Goal: Transaction & Acquisition: Purchase product/service

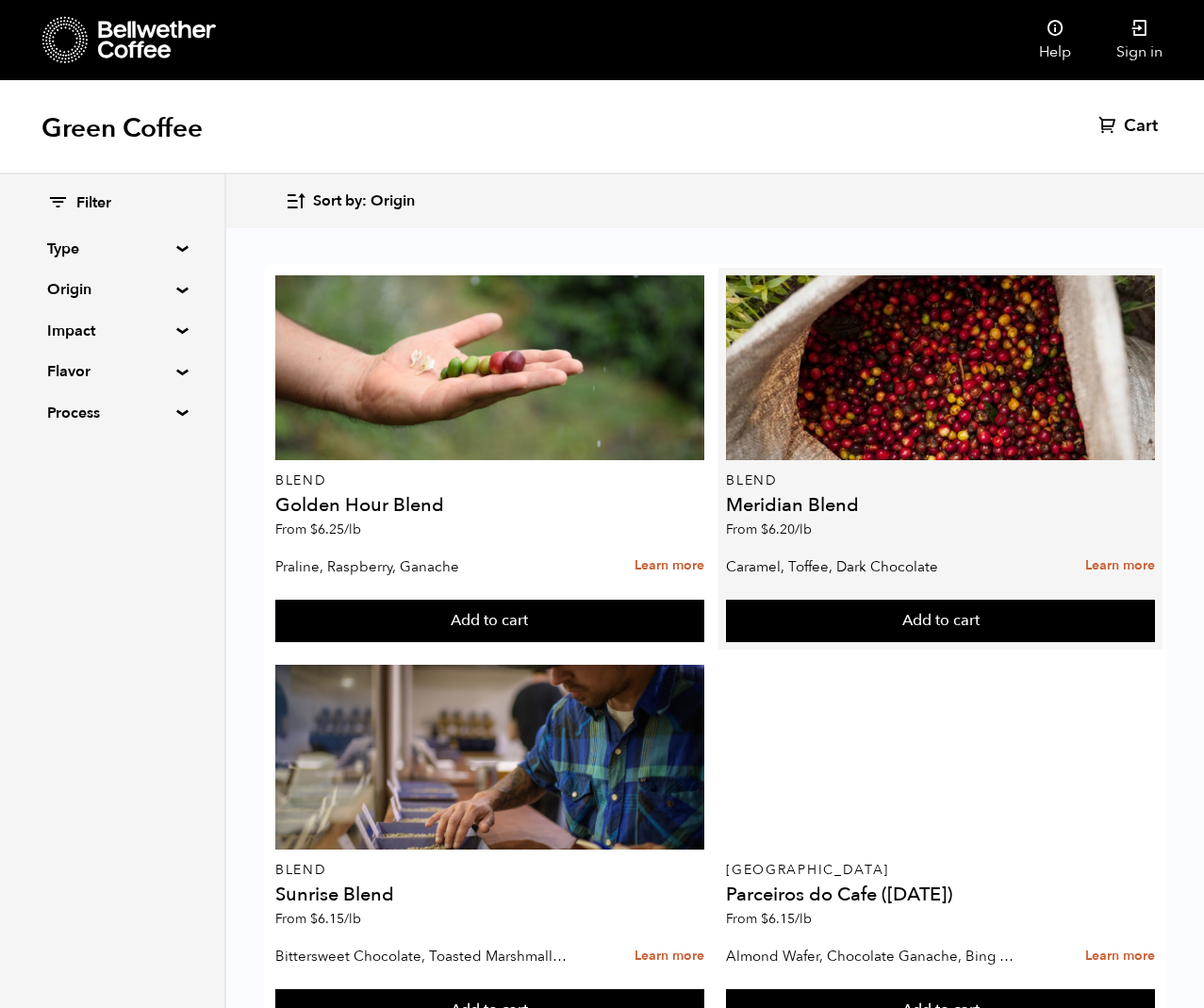
scroll to position [58, 0]
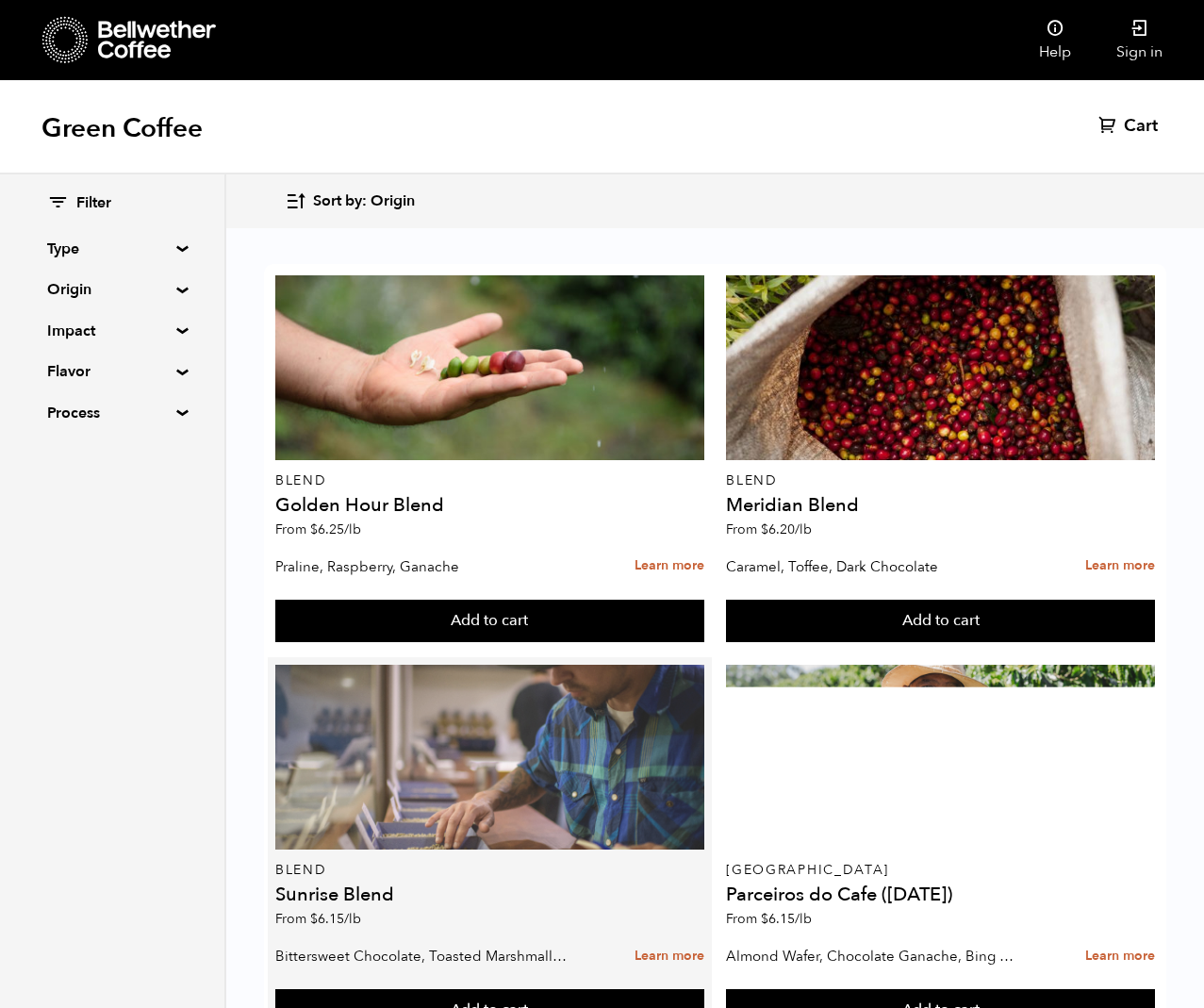
click at [514, 703] on div at bounding box center [489, 757] width 428 height 184
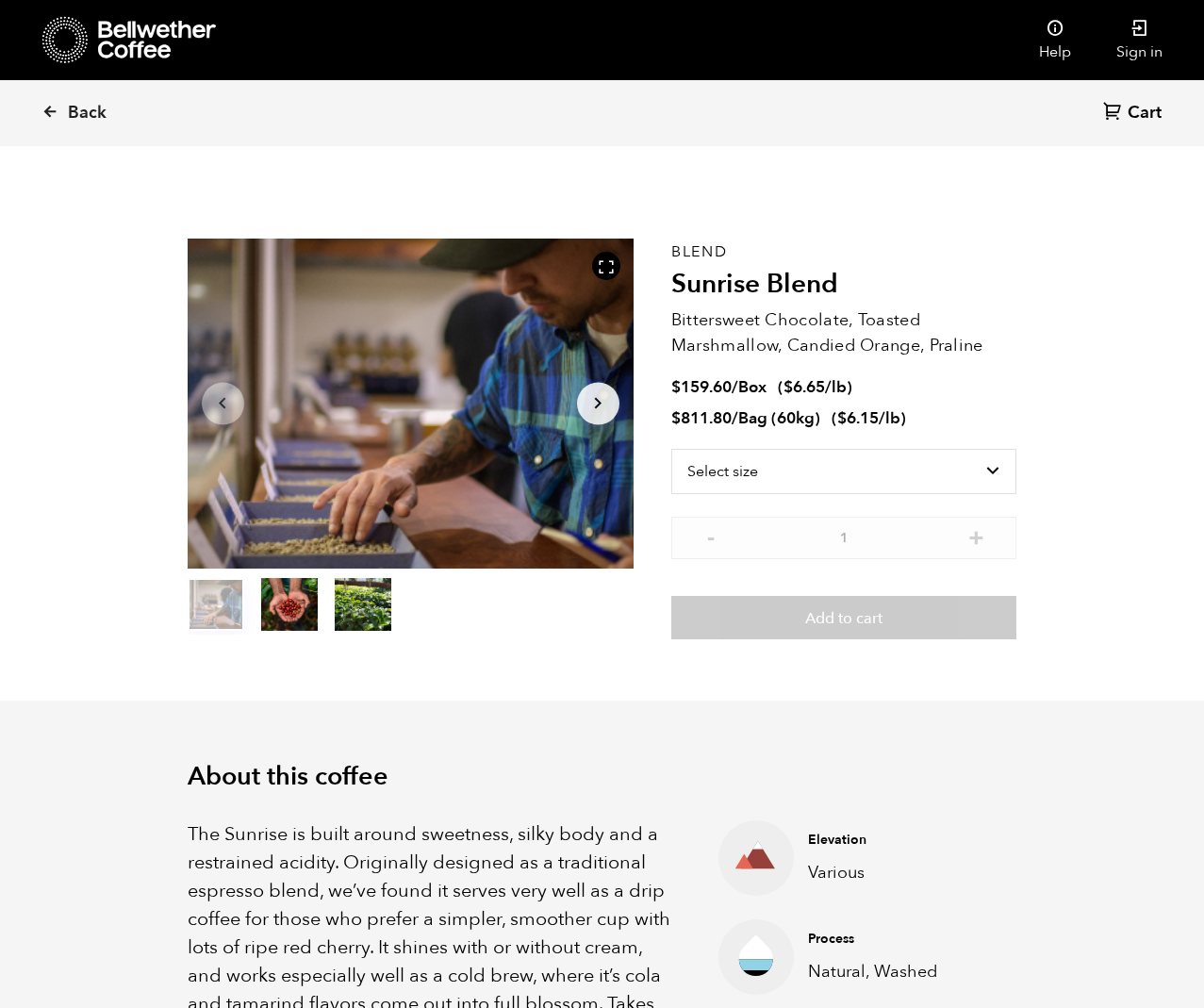
scroll to position [820, 807]
click at [996, 477] on select "Select size Bag (60kg) (132 lbs) Box (24 lbs)" at bounding box center [843, 472] width 346 height 45
select select "box"
click at [671, 449] on select "Select size Bag (60kg) (132 lbs) Box (24 lbs)" at bounding box center [843, 472] width 346 height 45
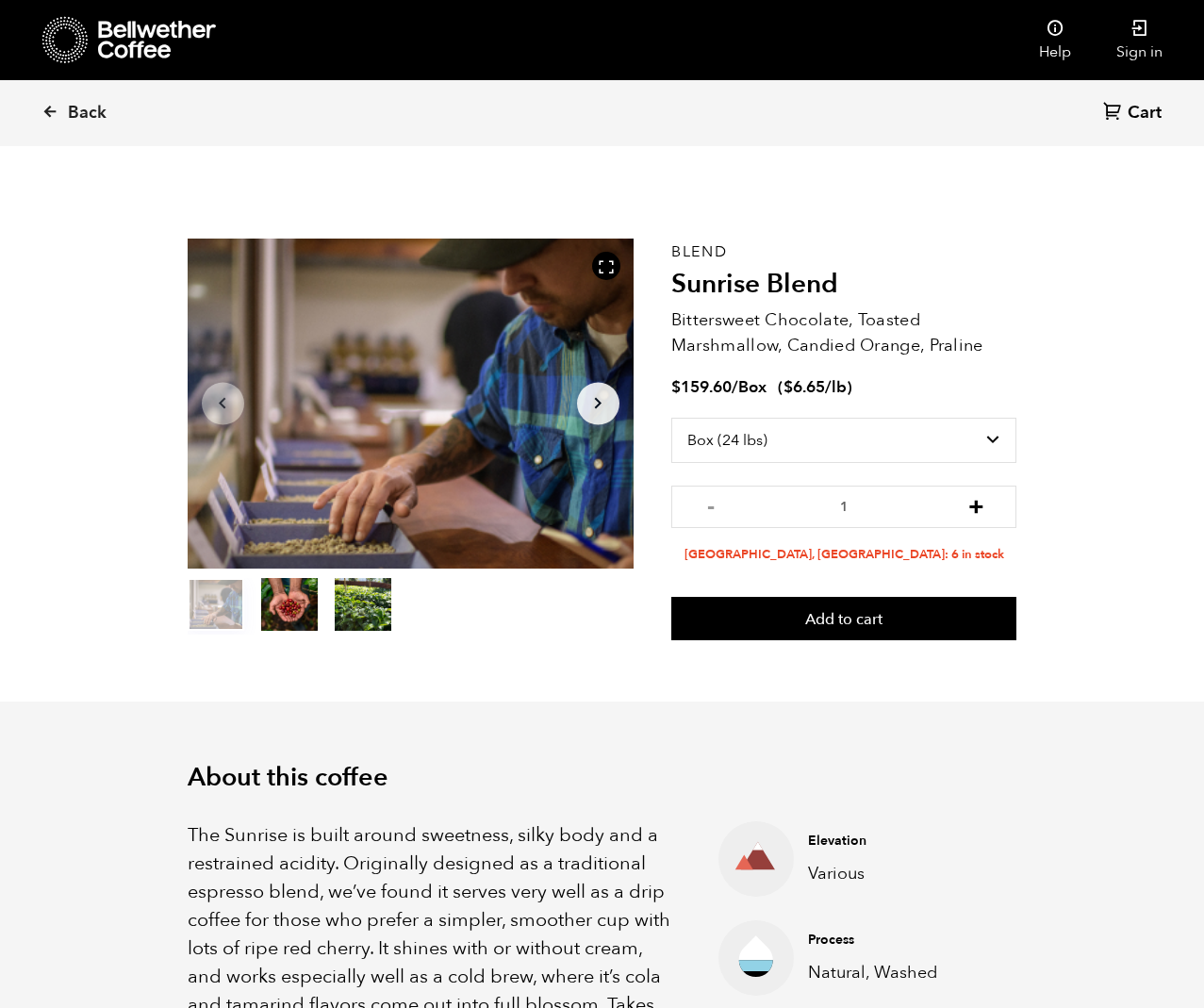
click at [982, 508] on button "+" at bounding box center [976, 504] width 24 height 19
type input "2"
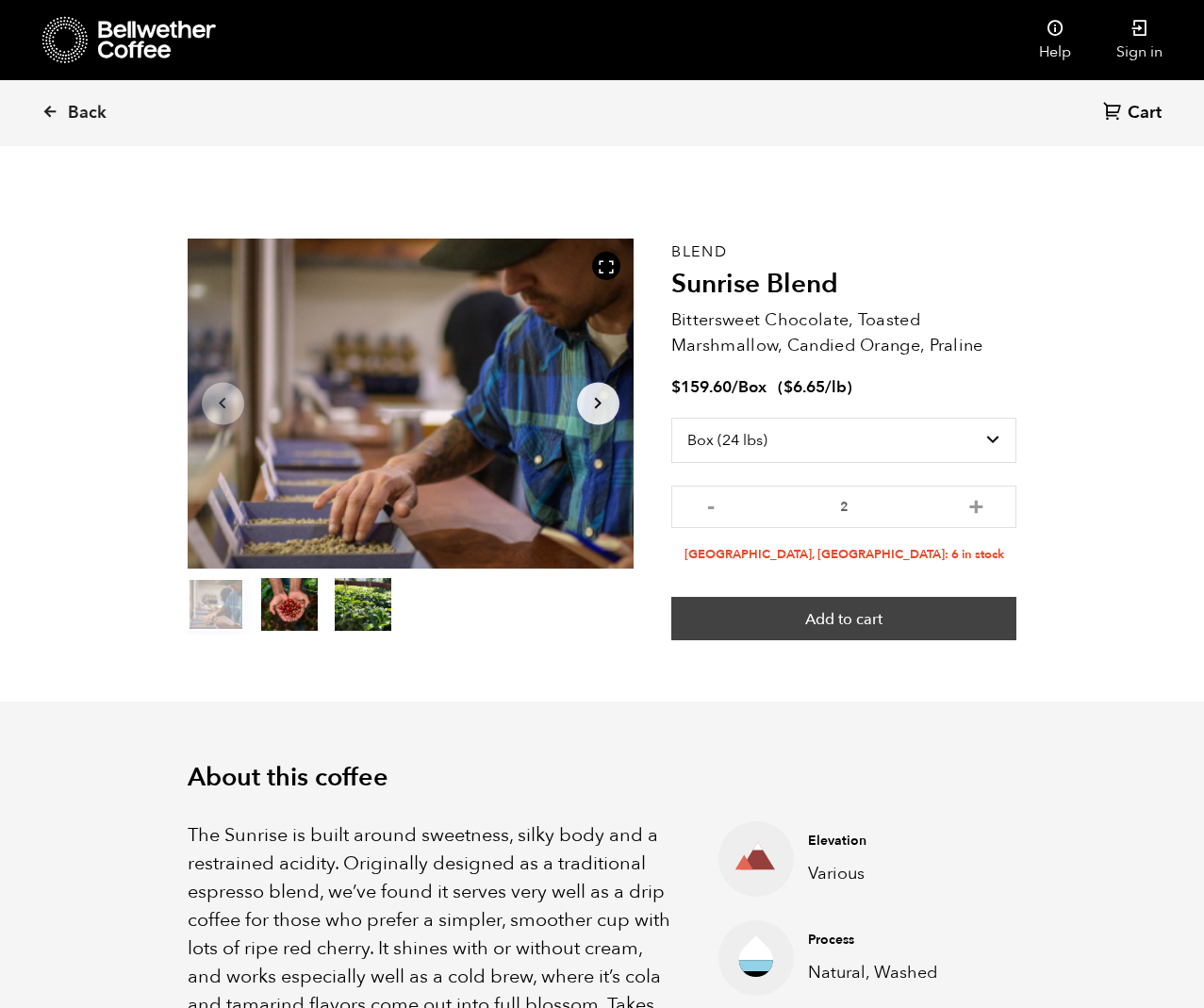
click at [930, 607] on button "Add to cart" at bounding box center [843, 618] width 346 height 43
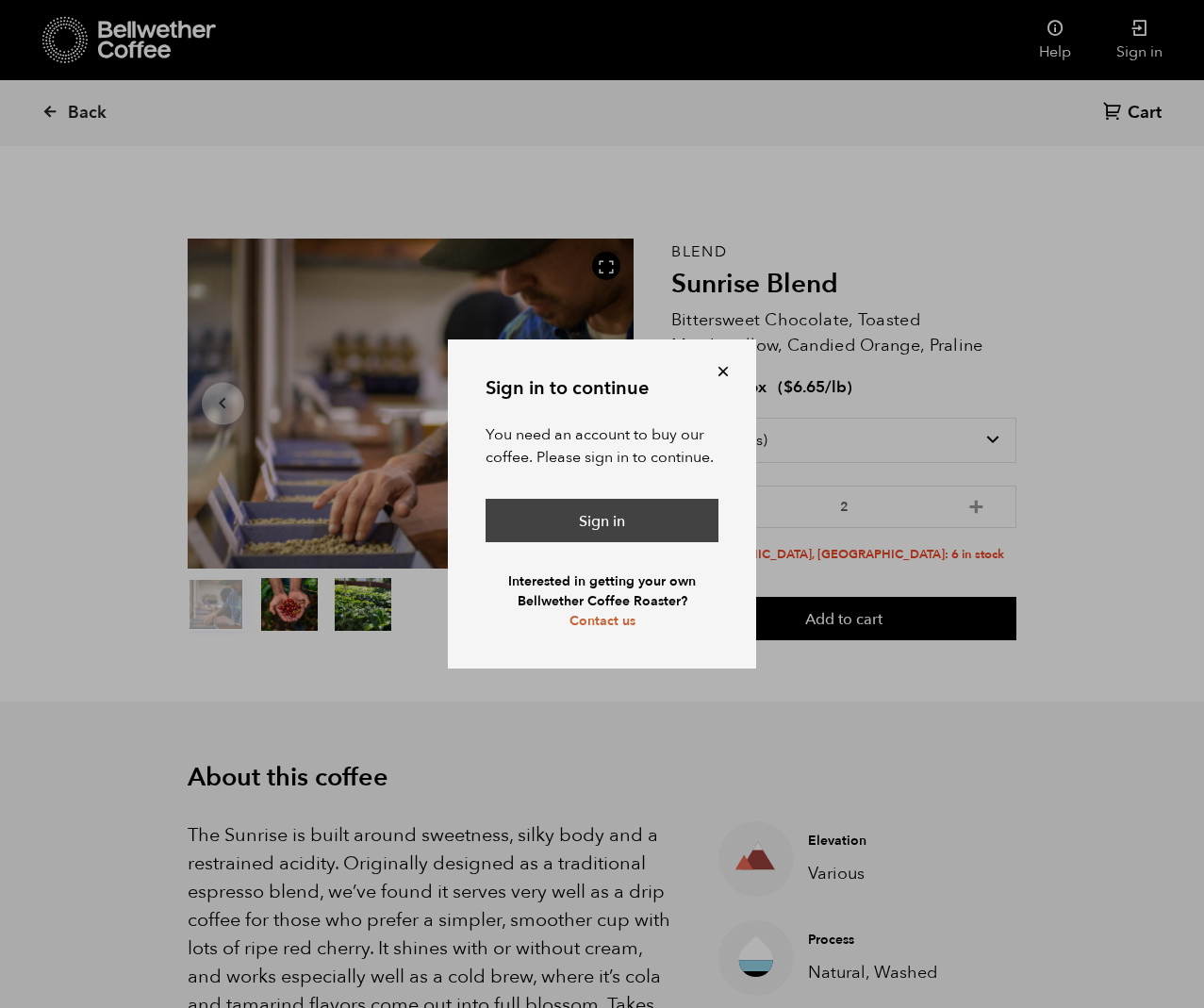
click at [654, 512] on link "Sign in" at bounding box center [601, 521] width 232 height 43
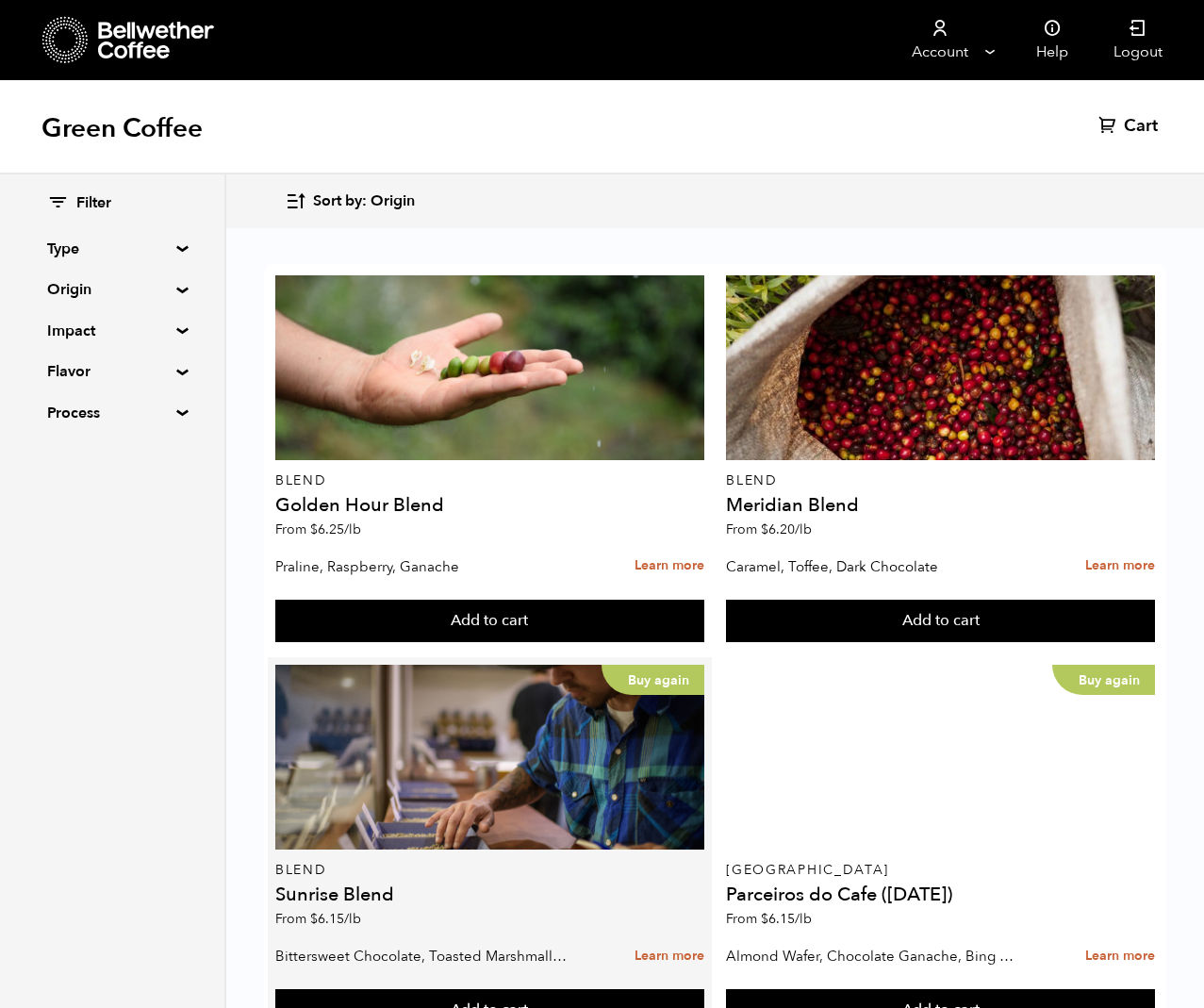
scroll to position [235, 0]
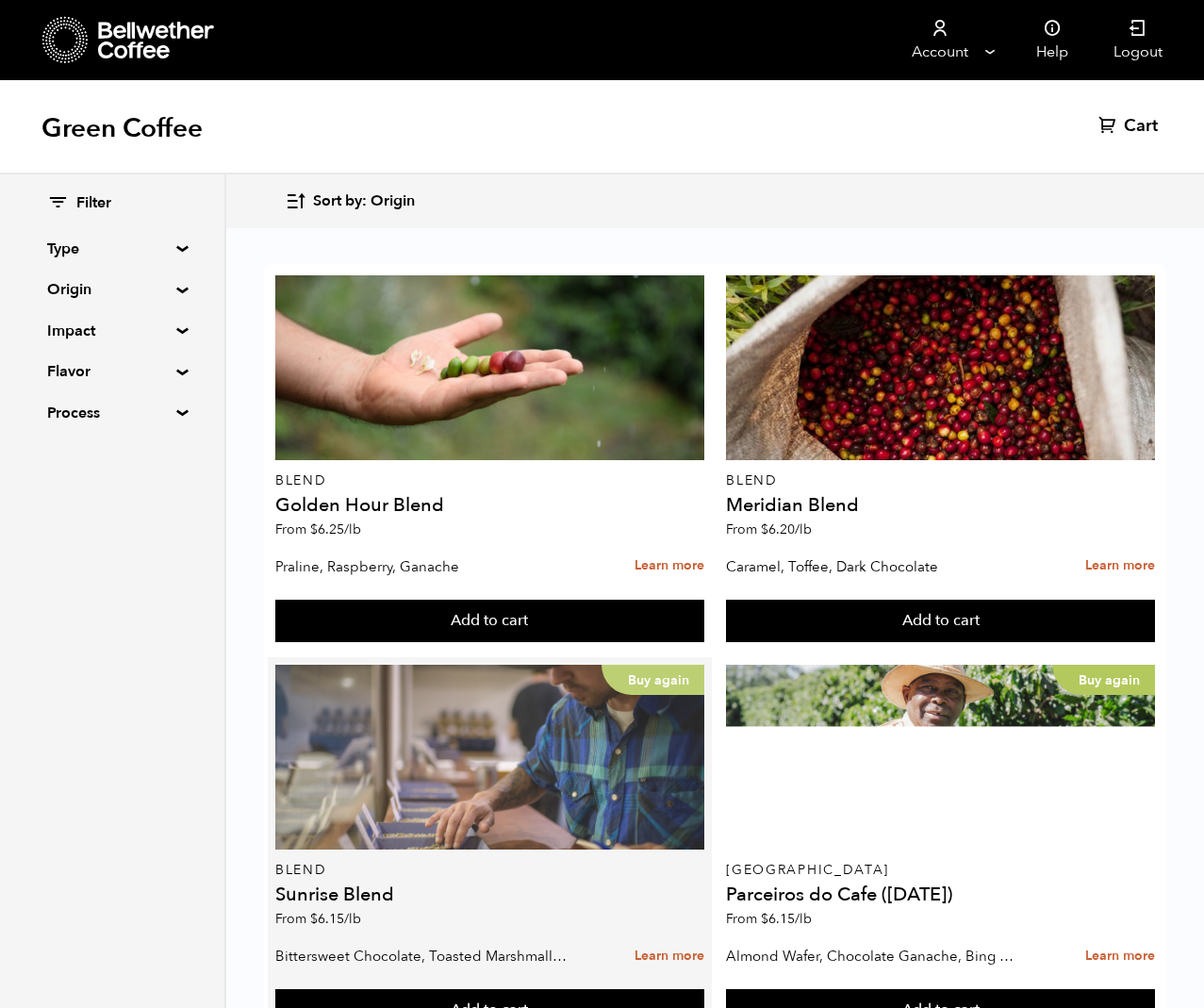
click at [586, 665] on div "Buy again" at bounding box center [489, 757] width 428 height 184
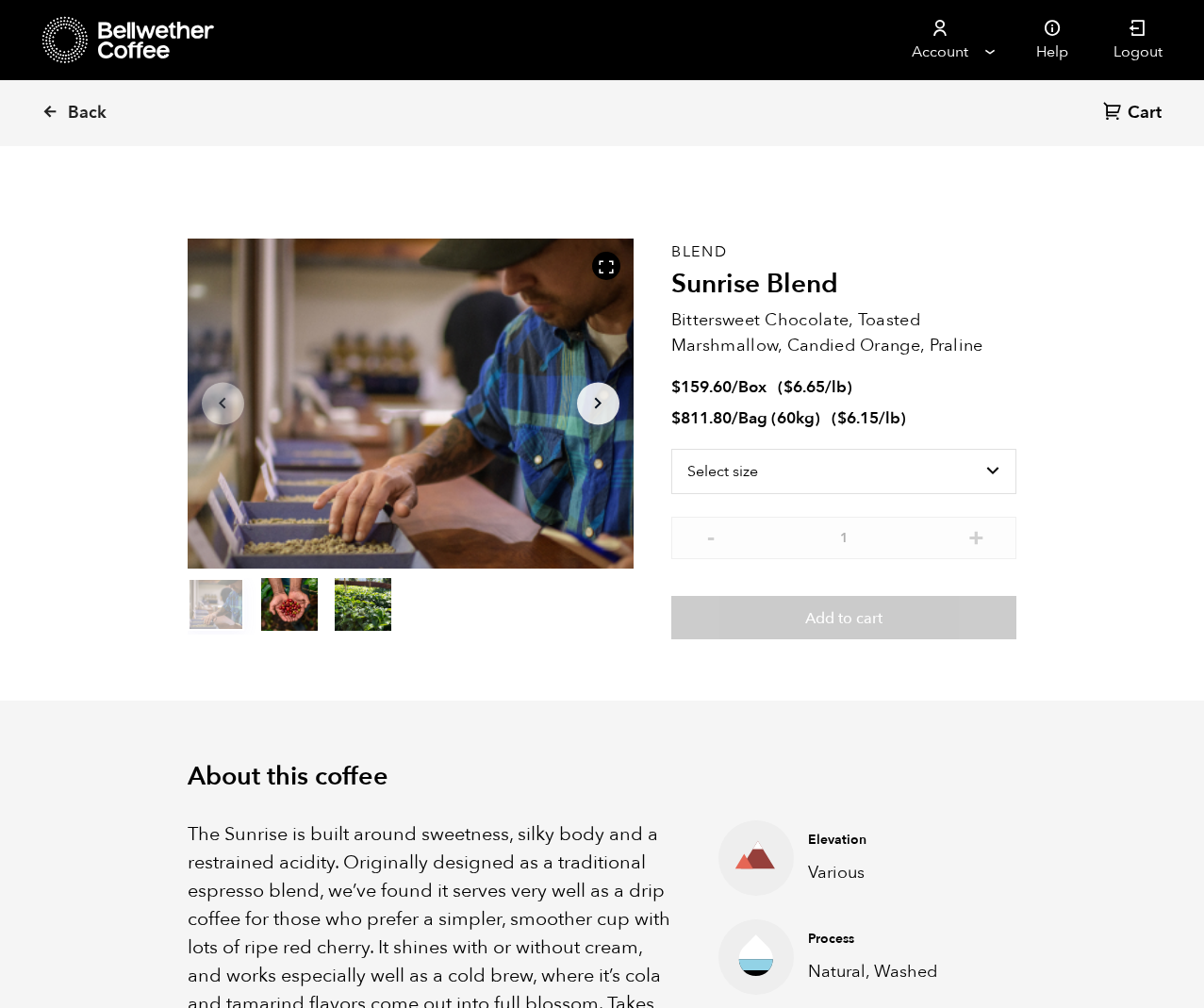
scroll to position [820, 807]
click at [985, 468] on select "Select size Bag (60kg) (132 lbs) Box (24 lbs)" at bounding box center [843, 472] width 346 height 45
select select "box"
click at [671, 449] on select "Select size Bag (60kg) (132 lbs) Box (24 lbs)" at bounding box center [843, 472] width 346 height 45
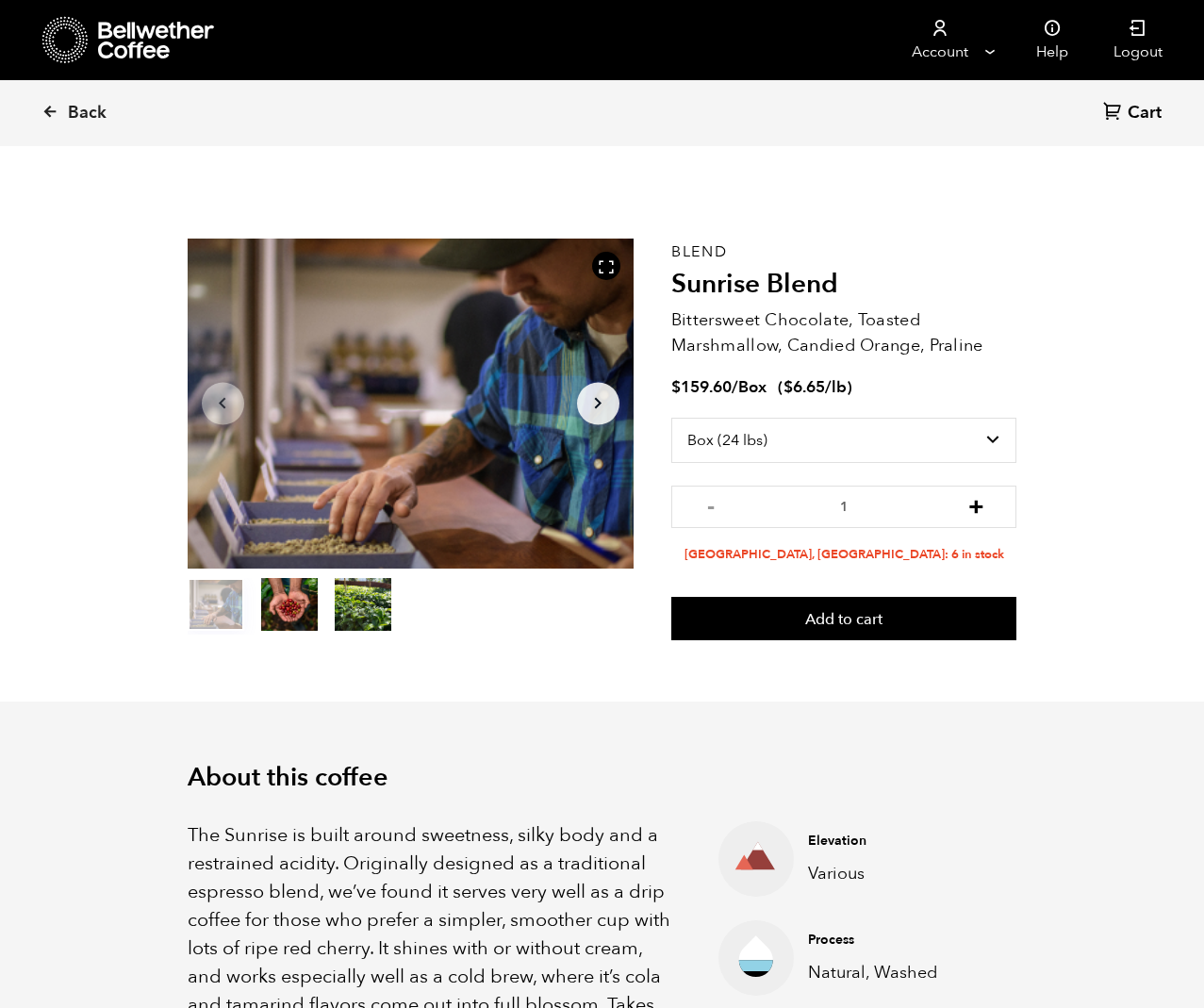
click at [979, 509] on button "+" at bounding box center [976, 504] width 24 height 19
type input "2"
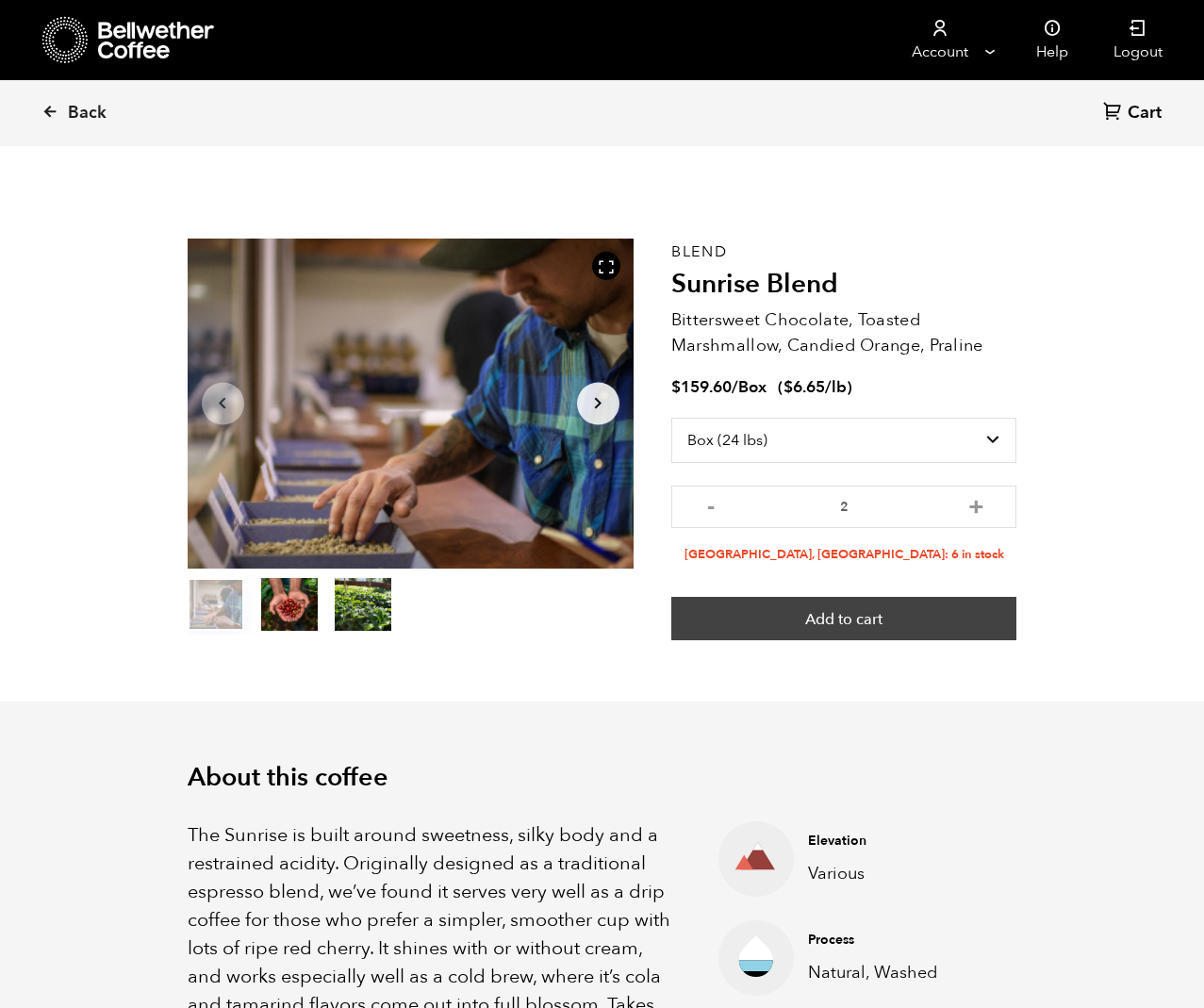
click at [963, 618] on button "Add to cart" at bounding box center [843, 618] width 346 height 43
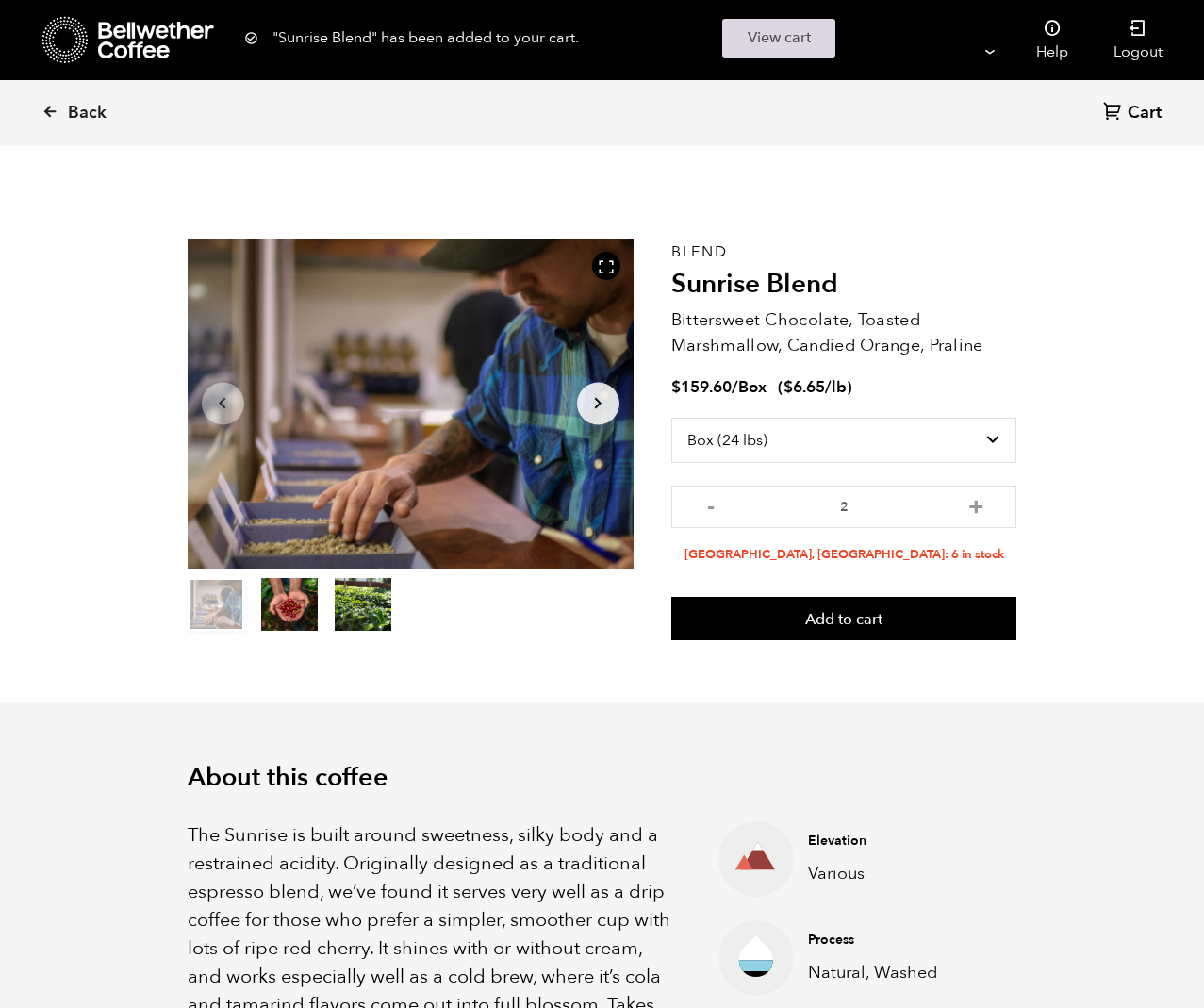
click at [764, 43] on link "View cart" at bounding box center [778, 37] width 113 height 38
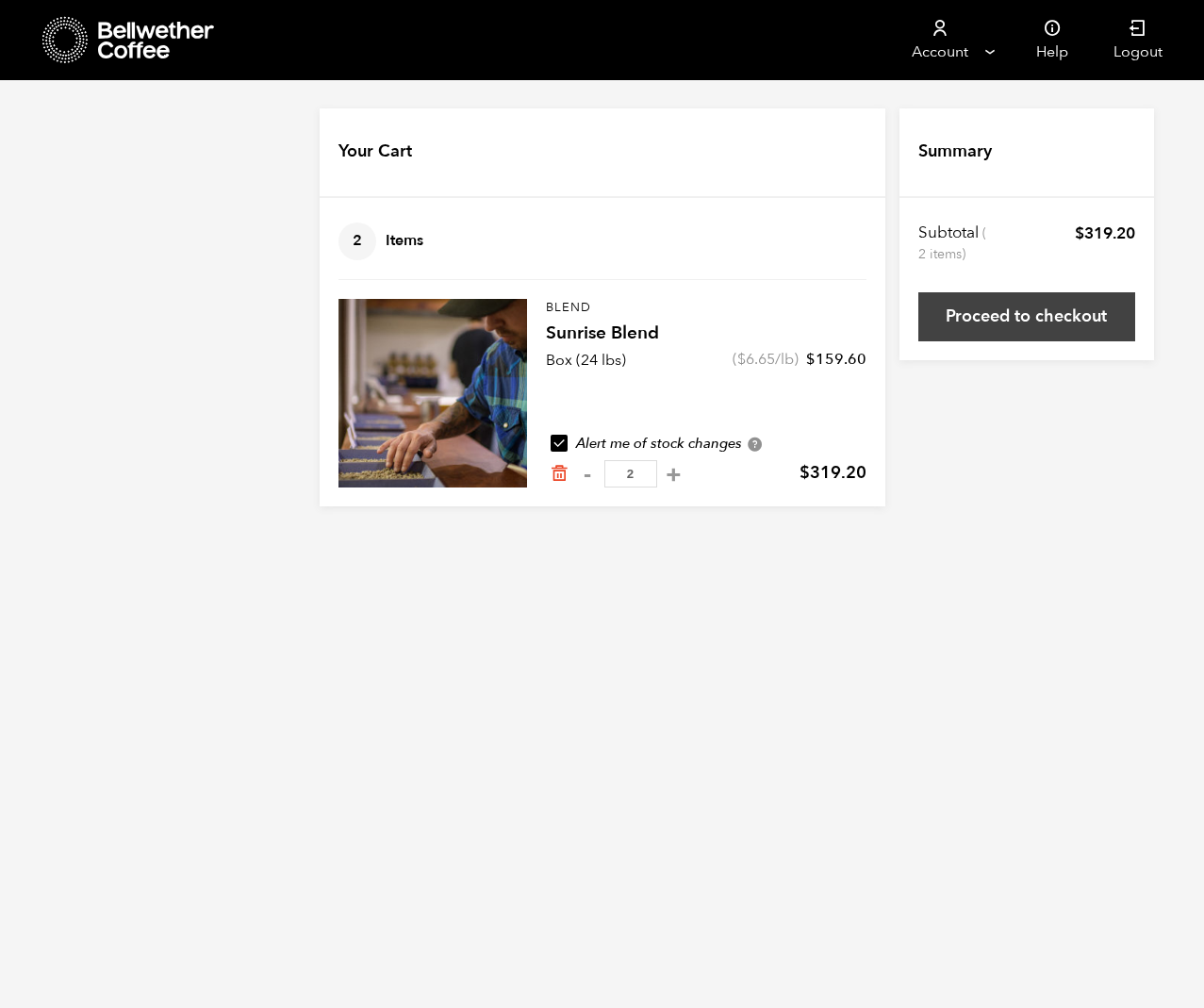
click at [1026, 323] on link "Proceed to checkout" at bounding box center [1026, 317] width 217 height 49
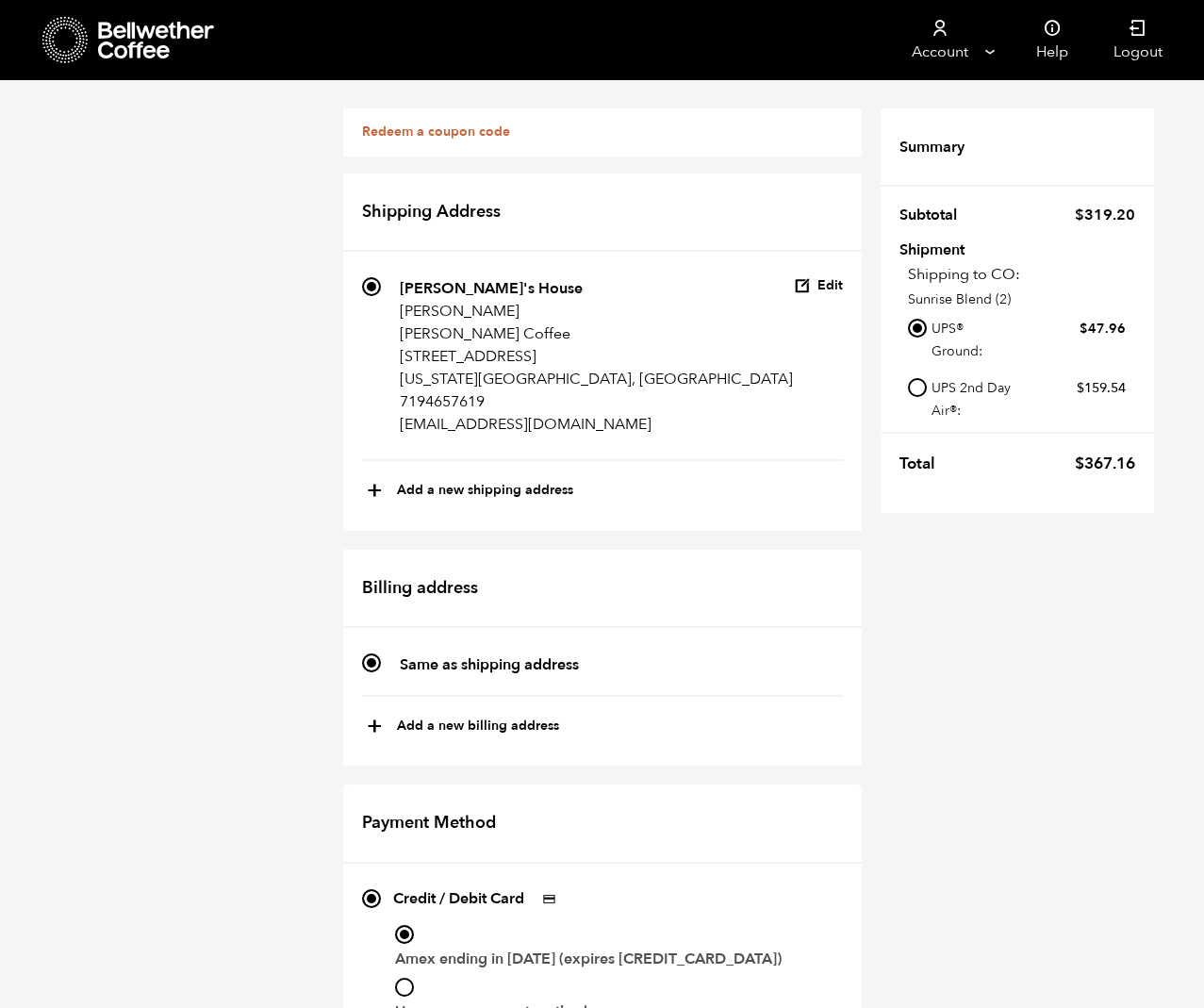
scroll to position [511, 0]
